Goal: Find contact information: Find contact information

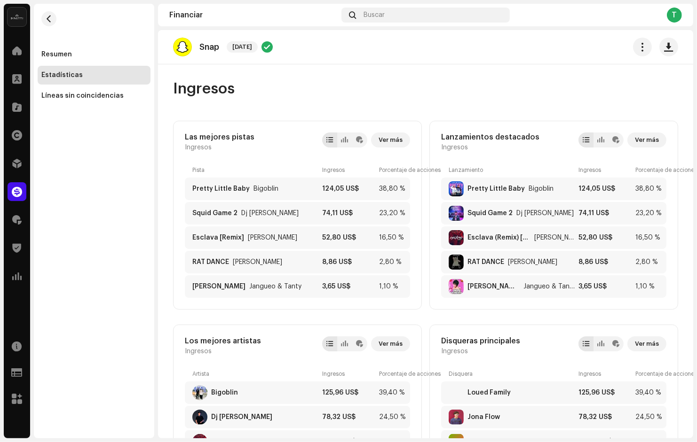
scroll to position [66, 0]
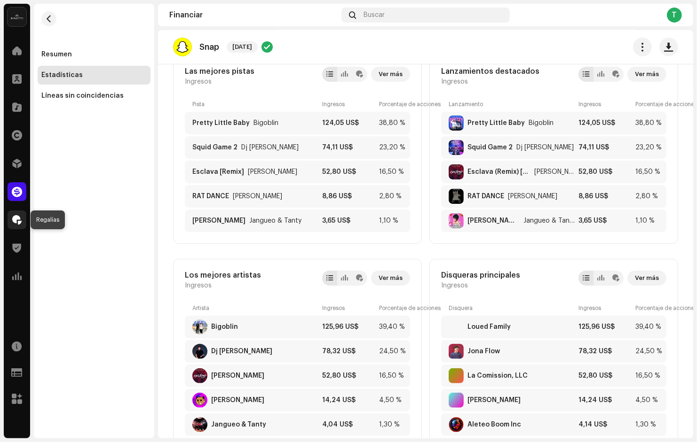
click at [19, 218] on span at bounding box center [16, 220] width 9 height 8
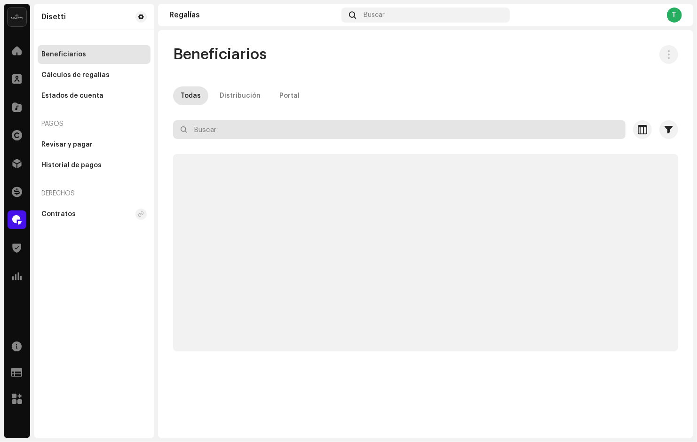
click at [220, 125] on input "text" at bounding box center [399, 129] width 452 height 19
paste input "736471"
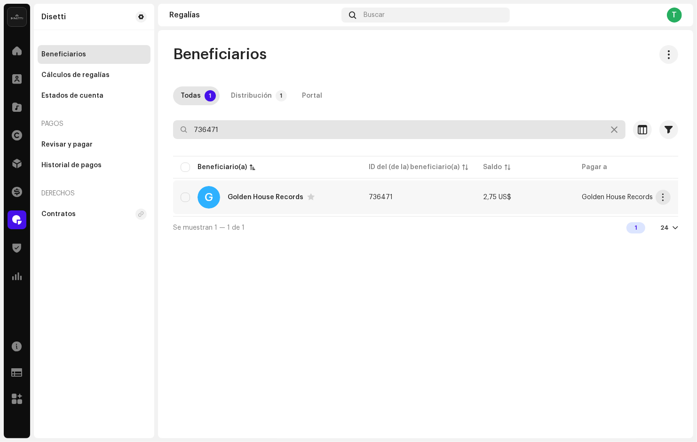
type input "736471"
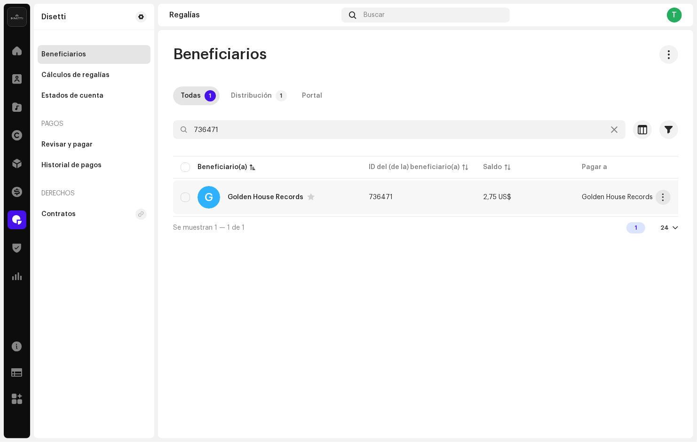
click at [261, 196] on div "Golden House Records" at bounding box center [266, 197] width 76 height 7
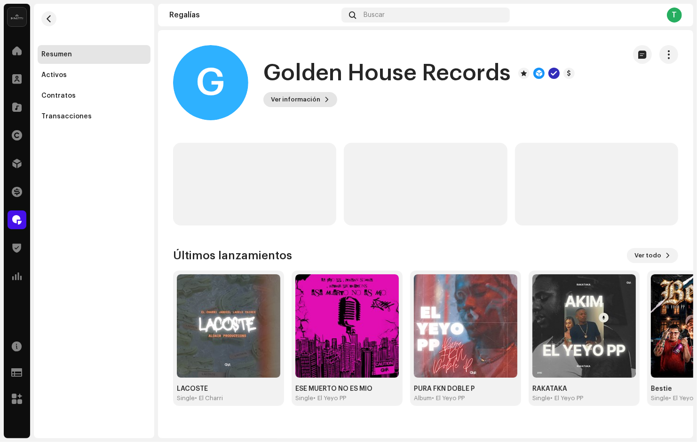
click at [326, 100] on button "Ver información" at bounding box center [300, 99] width 74 height 15
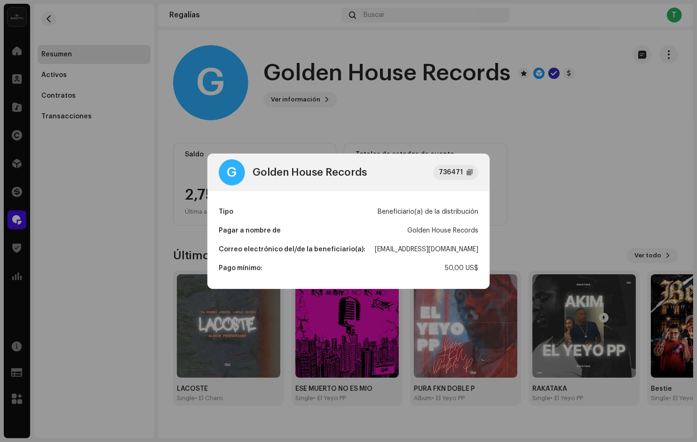
drag, startPoint x: 370, startPoint y: 251, endPoint x: 493, endPoint y: 246, distance: 123.3
click at [493, 251] on div "G Golden House Records 736471 Tipo Beneficiario(a) de la distribución Pagar a n…" at bounding box center [348, 221] width 697 height 442
copy div "[EMAIL_ADDRESS][DOMAIN_NAME]"
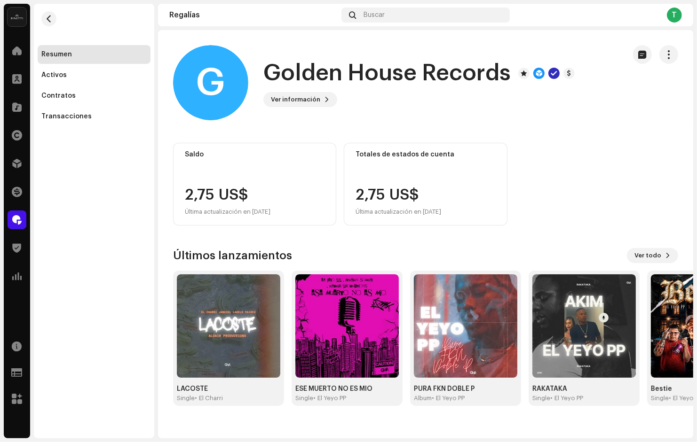
drag, startPoint x: 496, startPoint y: 139, endPoint x: 667, endPoint y: 113, distance: 173.5
click at [496, 139] on div "G Golden House Records 736471 Tipo Beneficiario(a) de la distribución Pagar a n…" at bounding box center [348, 221] width 697 height 442
click at [17, 188] on span at bounding box center [17, 192] width 10 height 8
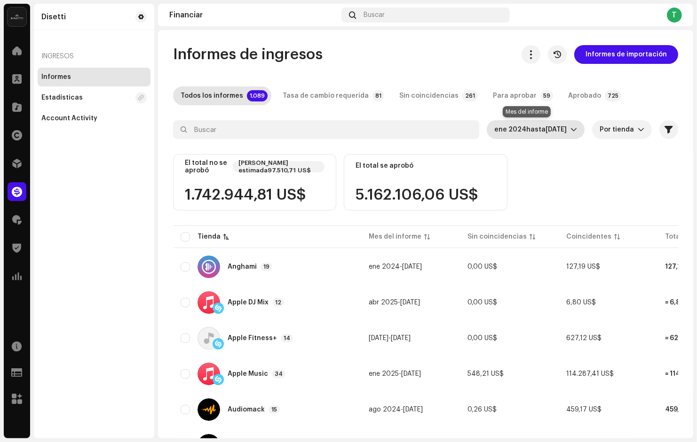
click at [545, 131] on span "[DATE]" at bounding box center [555, 129] width 21 height 7
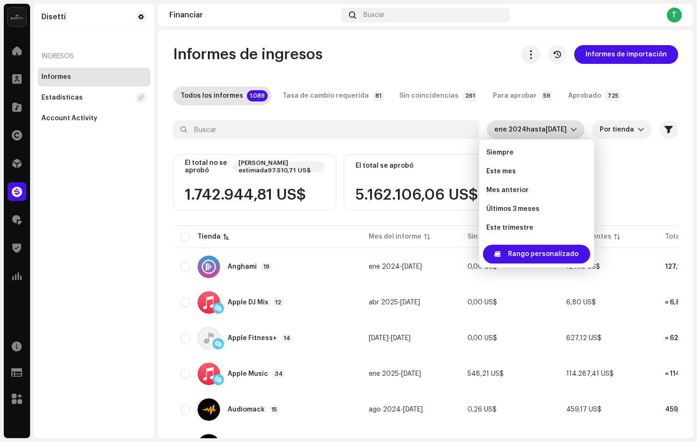
click at [528, 264] on div "Rango personalizado" at bounding box center [536, 254] width 115 height 26
click at [527, 258] on span "Rango personalizado" at bounding box center [543, 254] width 71 height 19
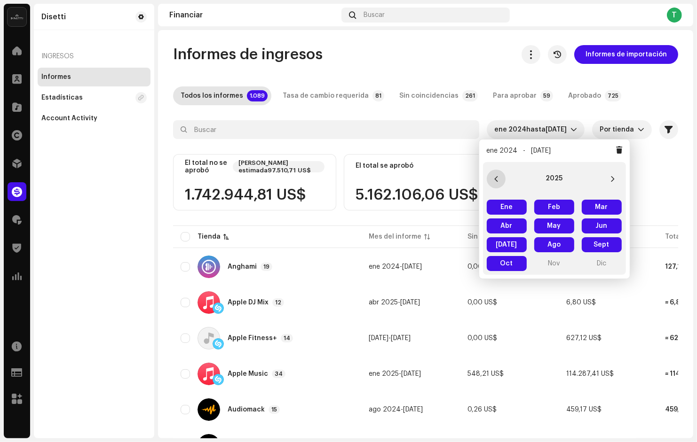
drag, startPoint x: 494, startPoint y: 175, endPoint x: 499, endPoint y: 181, distance: 7.3
click at [494, 176] on icon "Previous Year" at bounding box center [496, 179] width 7 height 7
click at [501, 202] on span "Ene Ene" at bounding box center [507, 207] width 40 height 15
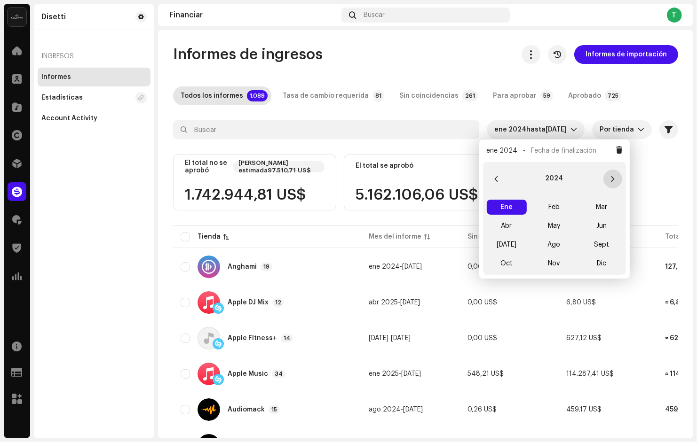
click at [618, 180] on button "Next Year" at bounding box center [612, 179] width 19 height 19
click at [513, 265] on span "Oct" at bounding box center [507, 263] width 40 height 15
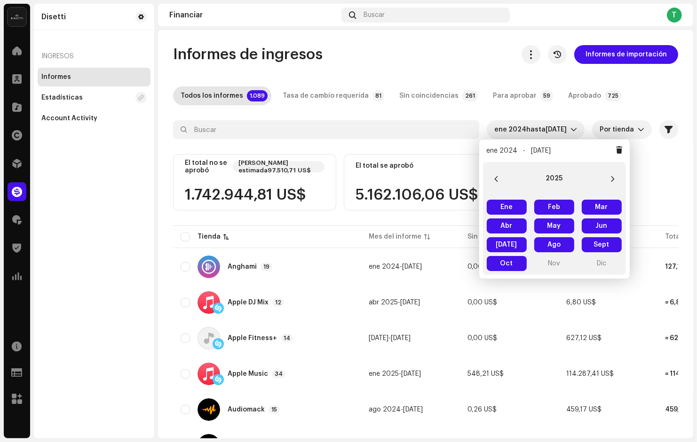
click at [671, 168] on div "El total no se aprobó [PERSON_NAME] estimada97.510,71 US$ 1.742.944,81 US$ El t…" at bounding box center [425, 189] width 505 height 70
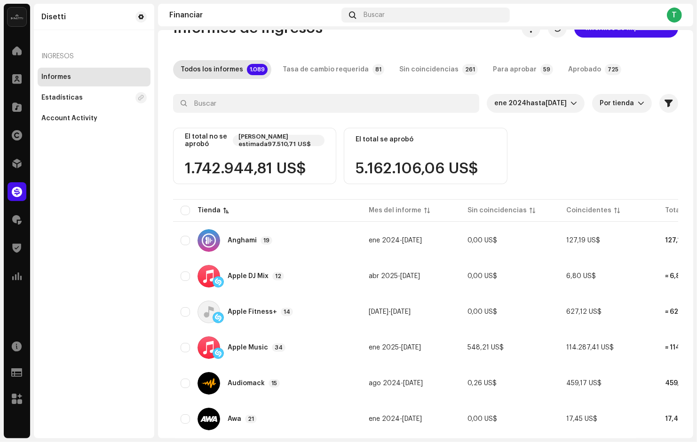
scroll to position [24, 0]
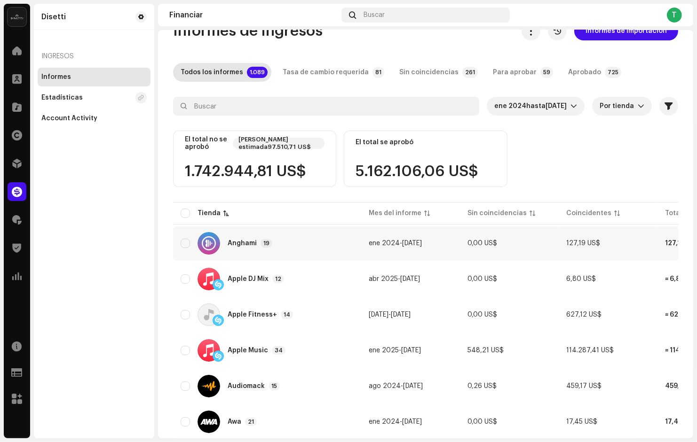
click at [234, 249] on div "Anghami 19" at bounding box center [267, 243] width 173 height 23
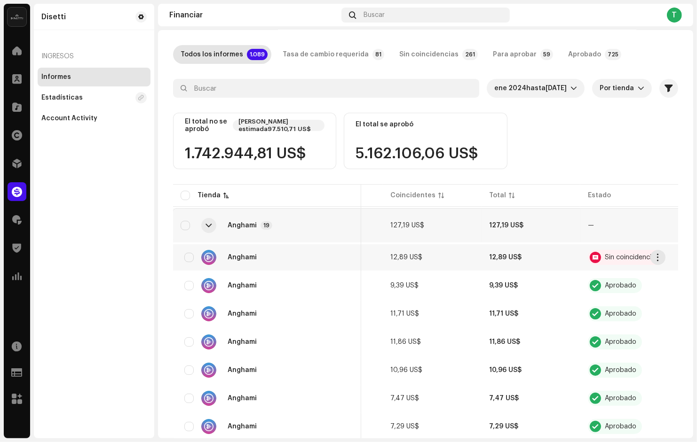
scroll to position [43, 0]
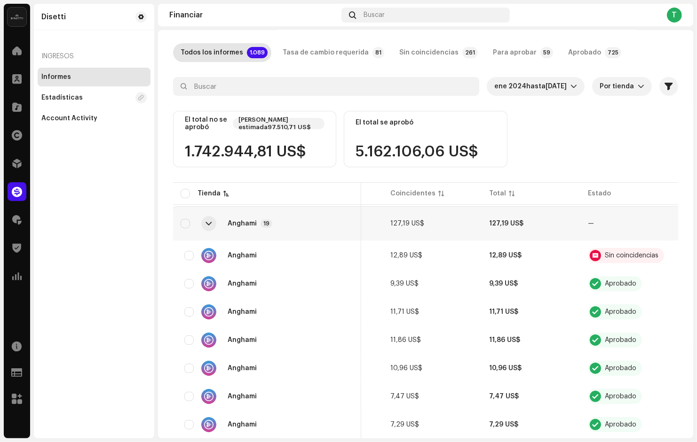
click at [241, 223] on div "Anghami" at bounding box center [242, 224] width 29 height 7
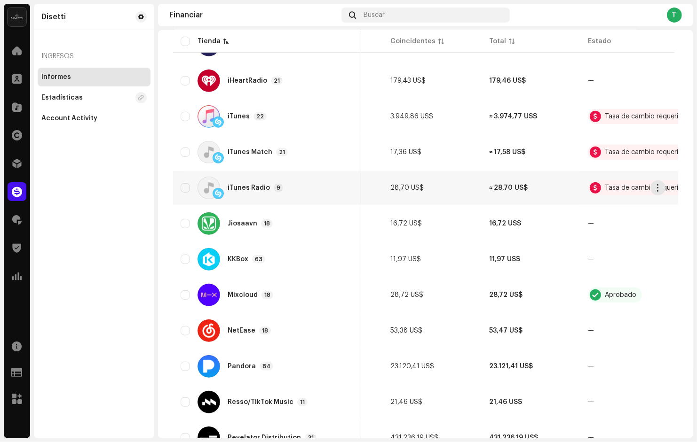
scroll to position [617, 0]
